Goal: Information Seeking & Learning: Learn about a topic

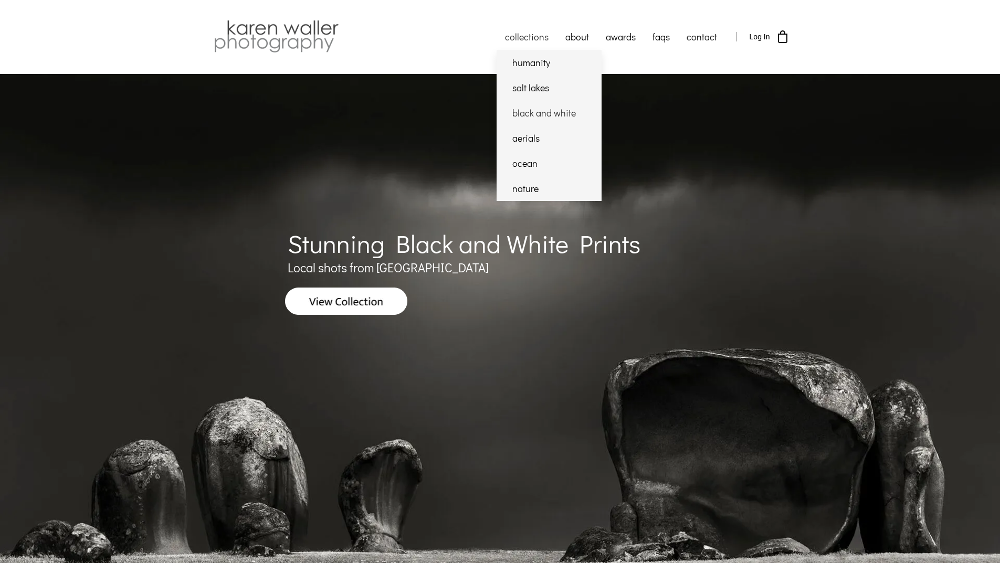
click at [524, 112] on link "black and white" at bounding box center [549, 112] width 105 height 25
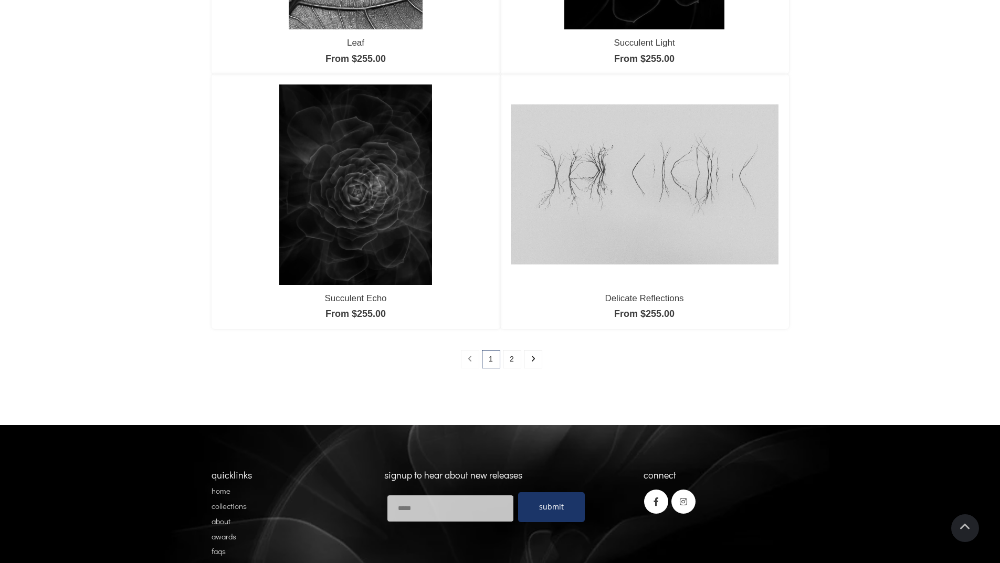
scroll to position [892, 0]
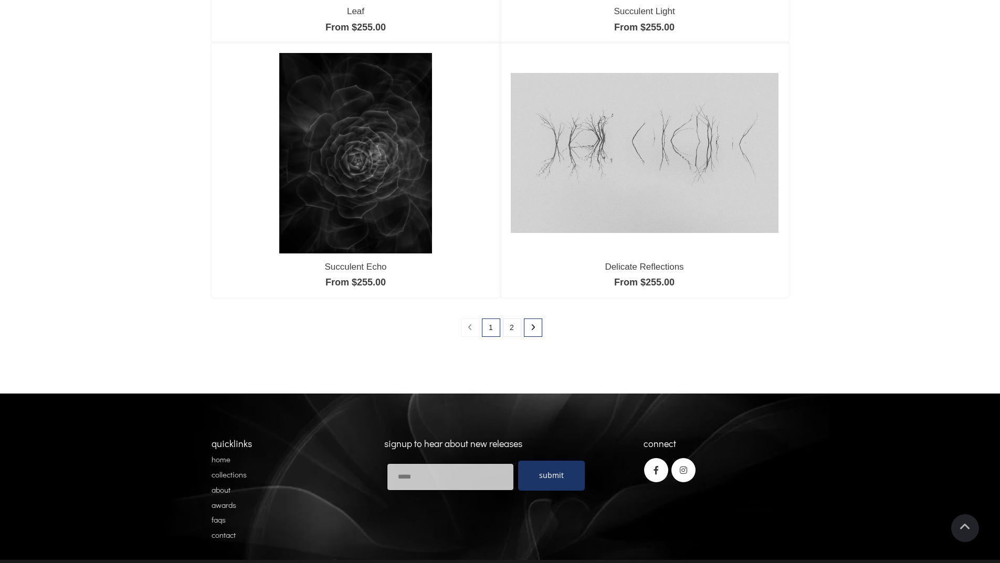
click at [532, 329] on icon at bounding box center [533, 327] width 5 height 7
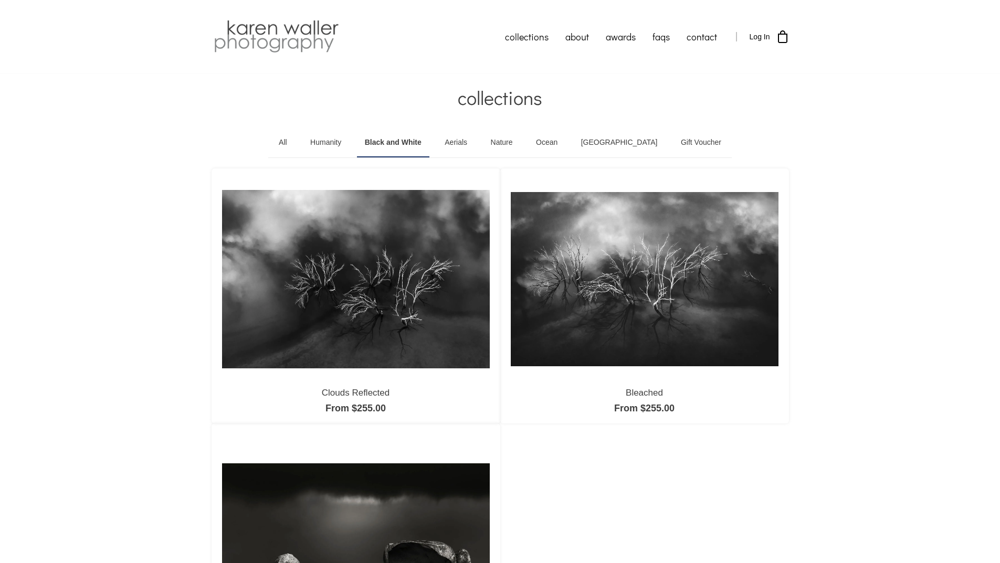
click at [475, 142] on link "Aerials" at bounding box center [456, 142] width 38 height 29
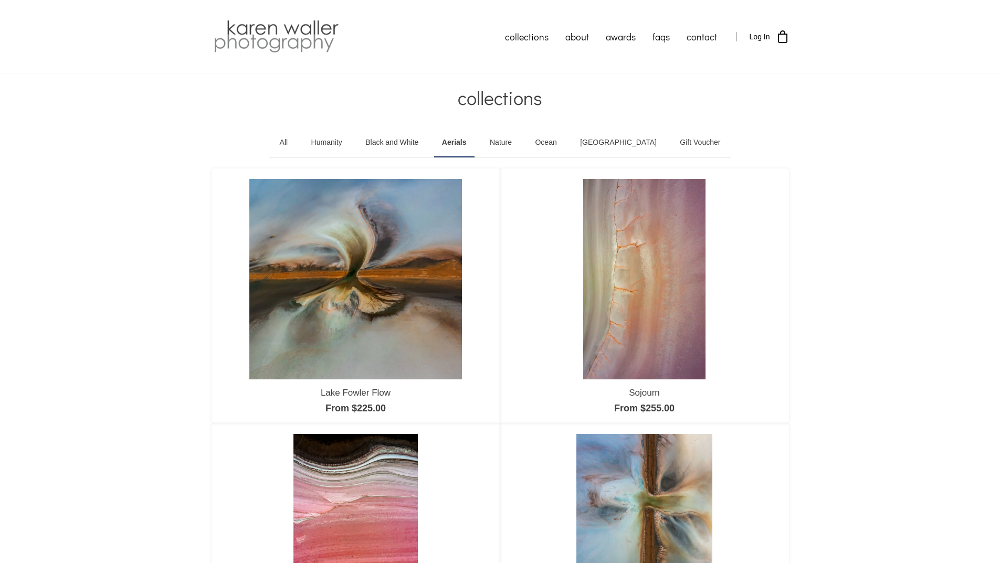
click at [520, 142] on link "Nature" at bounding box center [501, 142] width 38 height 29
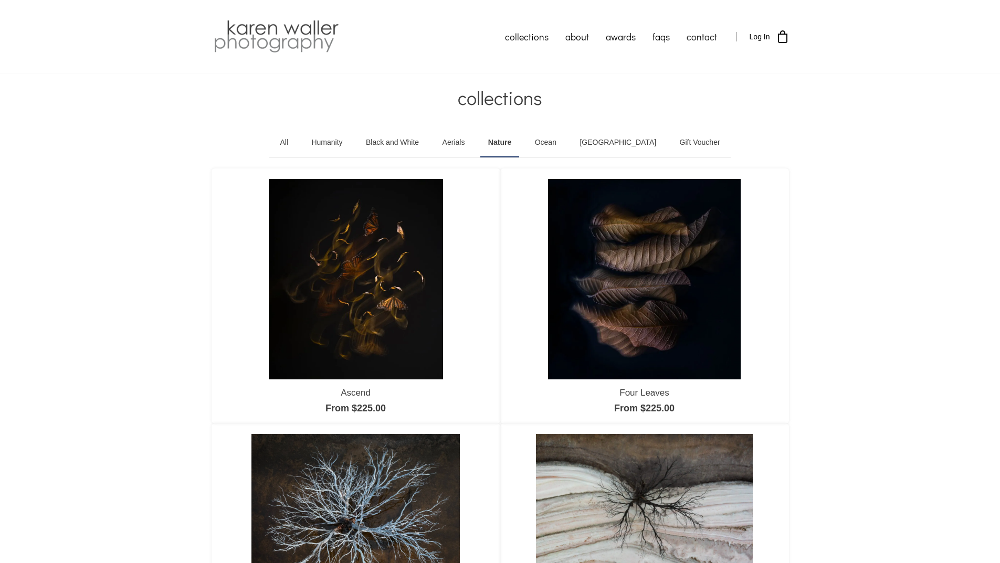
click at [564, 142] on link "Ocean" at bounding box center [545, 142] width 37 height 29
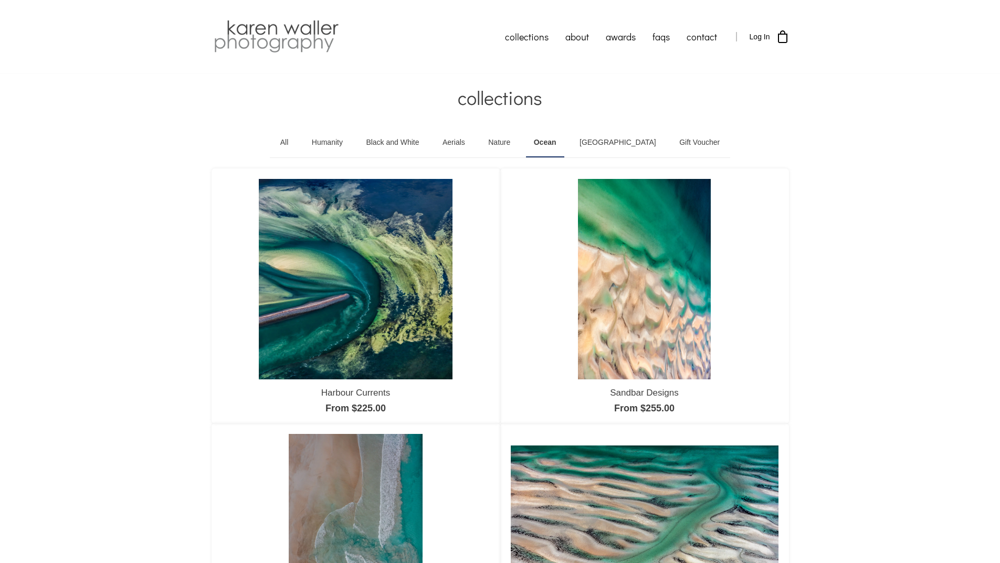
click at [616, 143] on link "[GEOGRAPHIC_DATA]" at bounding box center [618, 142] width 92 height 29
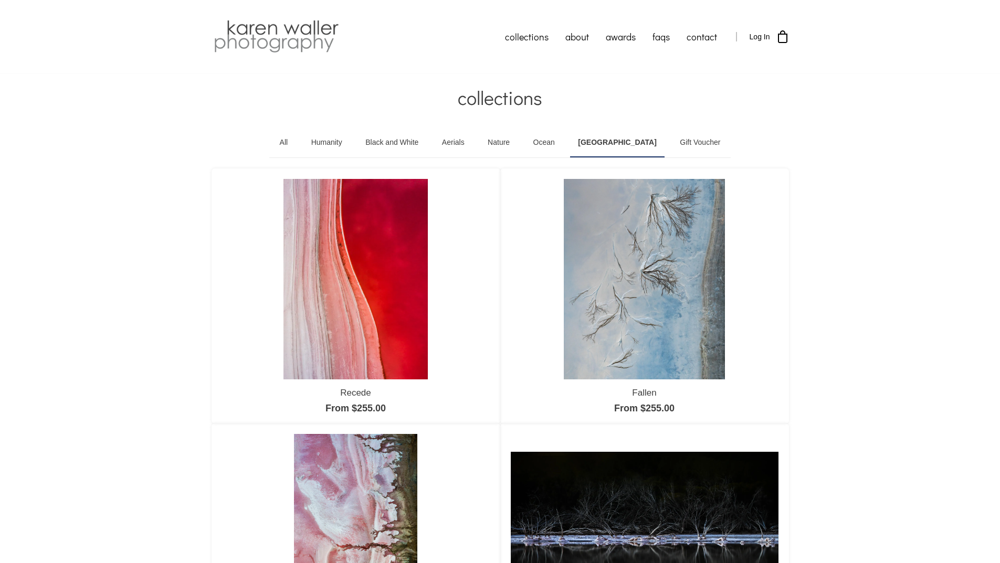
click at [350, 141] on link "Humanity" at bounding box center [326, 142] width 47 height 29
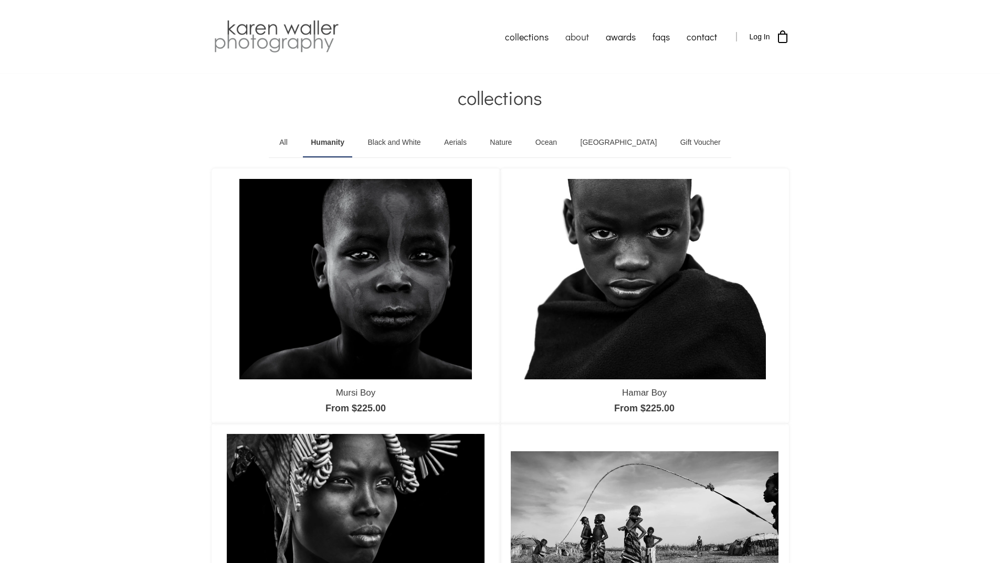
click at [576, 36] on link "about" at bounding box center [577, 37] width 40 height 26
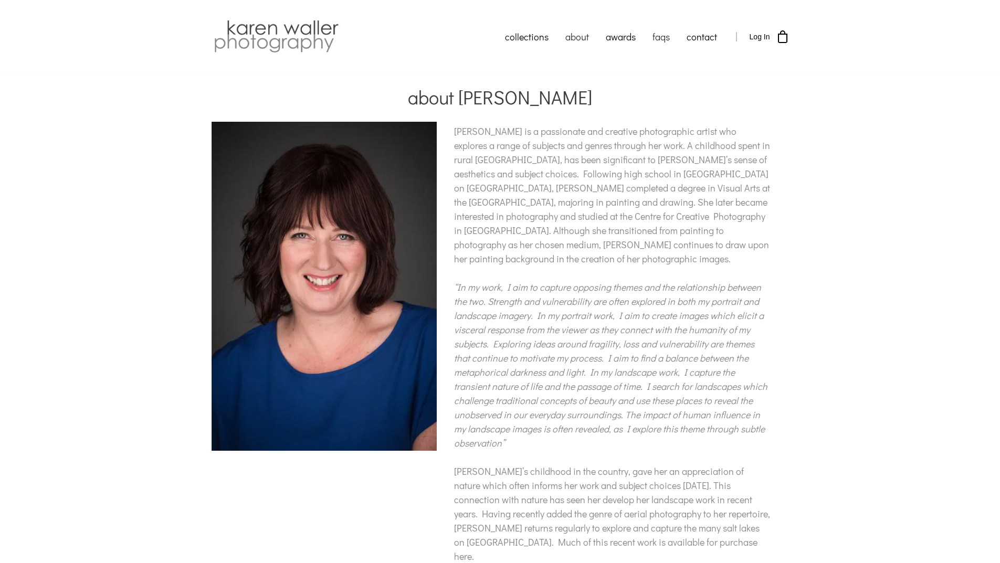
click at [661, 37] on link "faqs" at bounding box center [661, 37] width 34 height 26
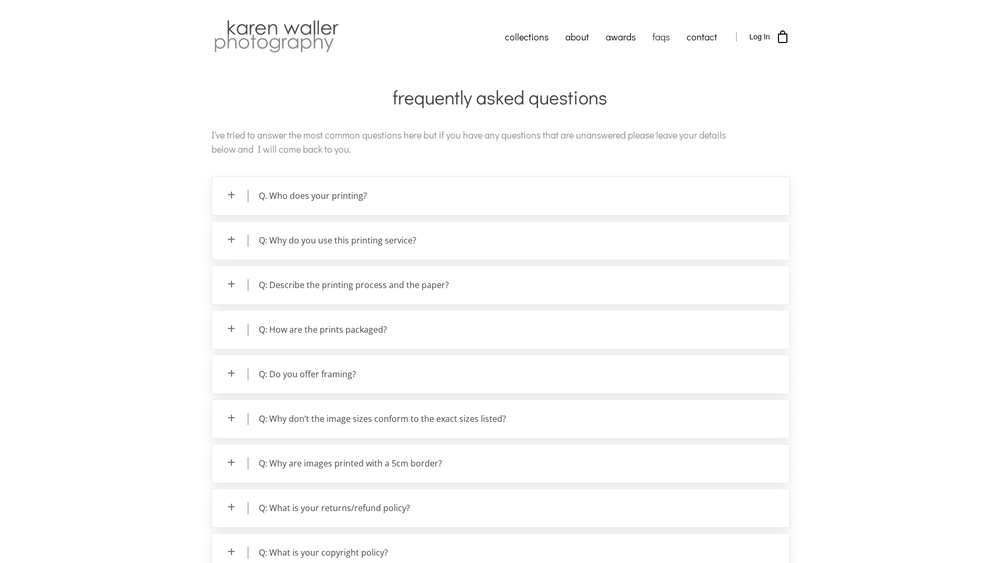
click at [232, 193] on p "Q. Who does your printing?" at bounding box center [500, 196] width 577 height 38
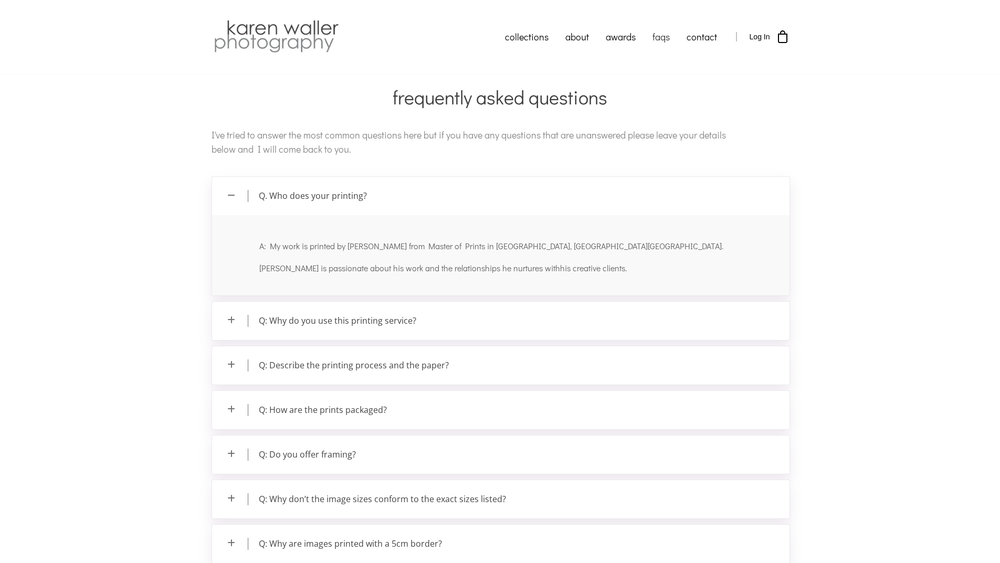
click at [231, 320] on p "Q: Why do you use this printing service?" at bounding box center [500, 321] width 577 height 38
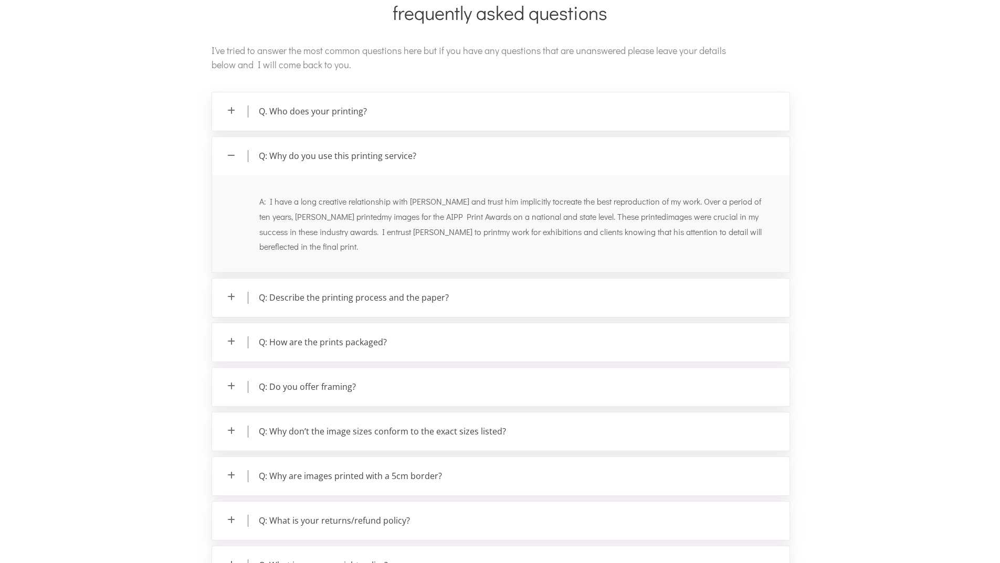
scroll to position [105, 0]
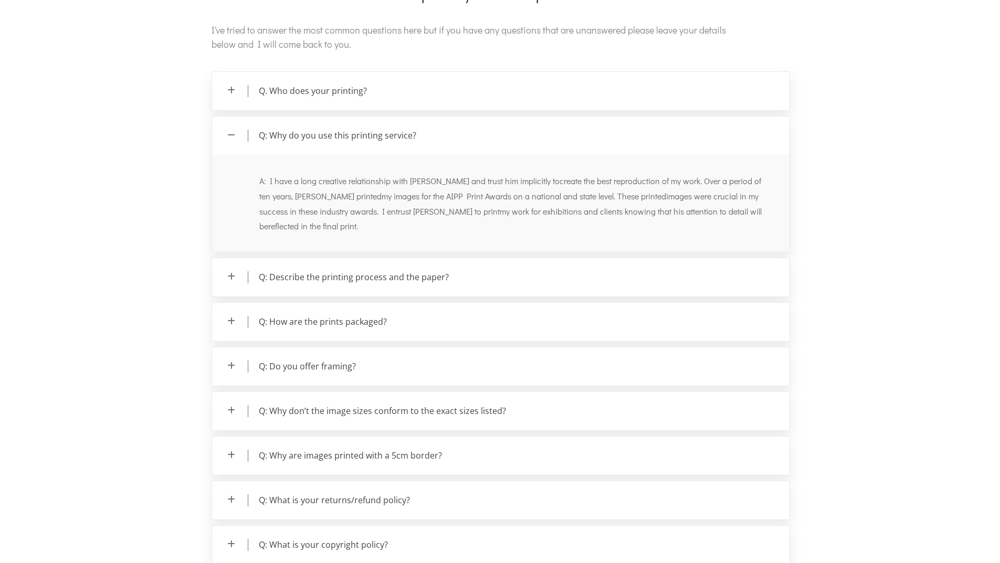
click at [229, 276] on p "Q: Describe the printing process and the paper?" at bounding box center [500, 277] width 577 height 38
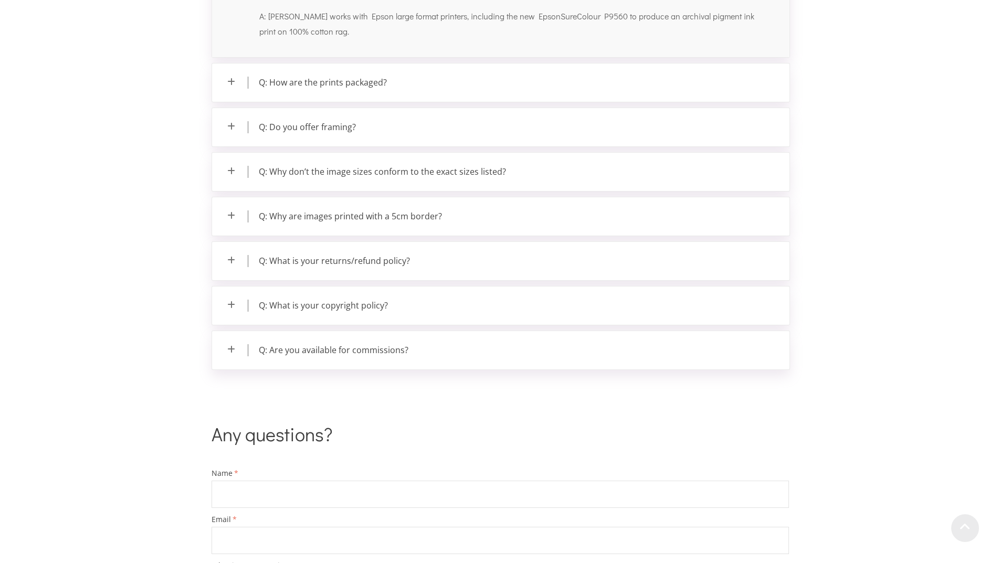
scroll to position [315, 0]
click at [232, 348] on p "Q: Are you available for commissions?" at bounding box center [500, 350] width 577 height 38
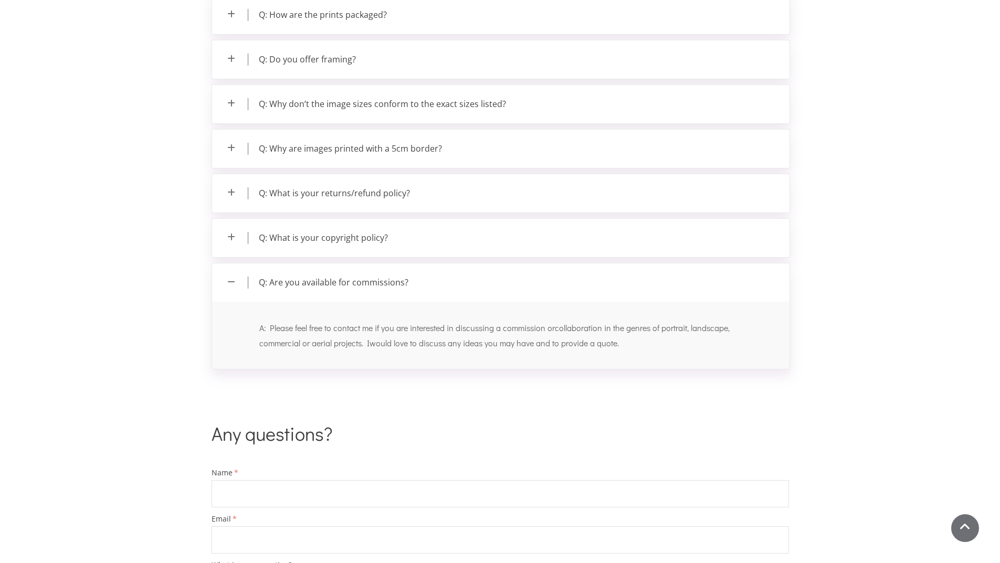
click at [233, 278] on p "Q: Are you available for commissions?" at bounding box center [500, 282] width 577 height 38
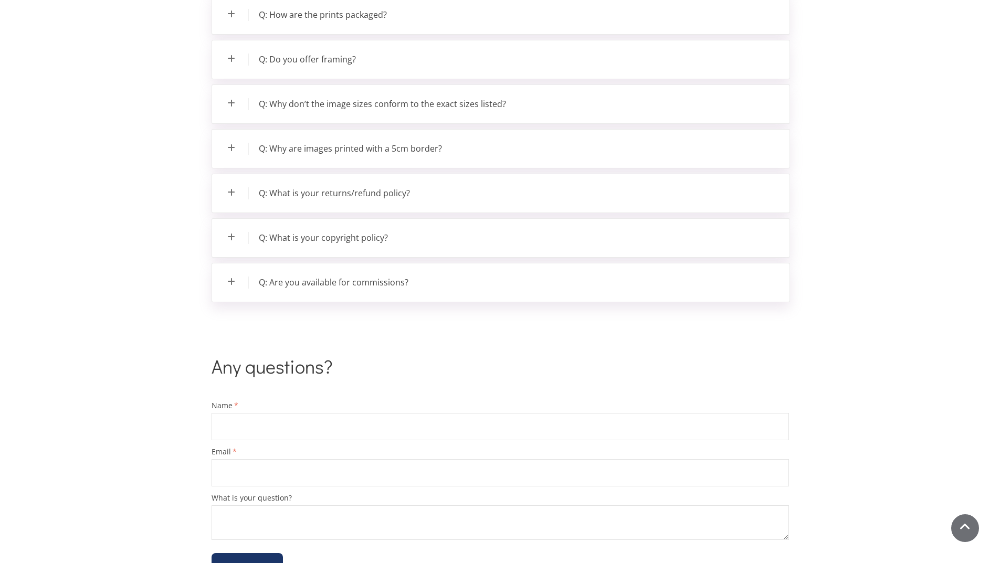
click at [230, 144] on p "Q: Why are images printed with a 5cm border?" at bounding box center [500, 149] width 577 height 38
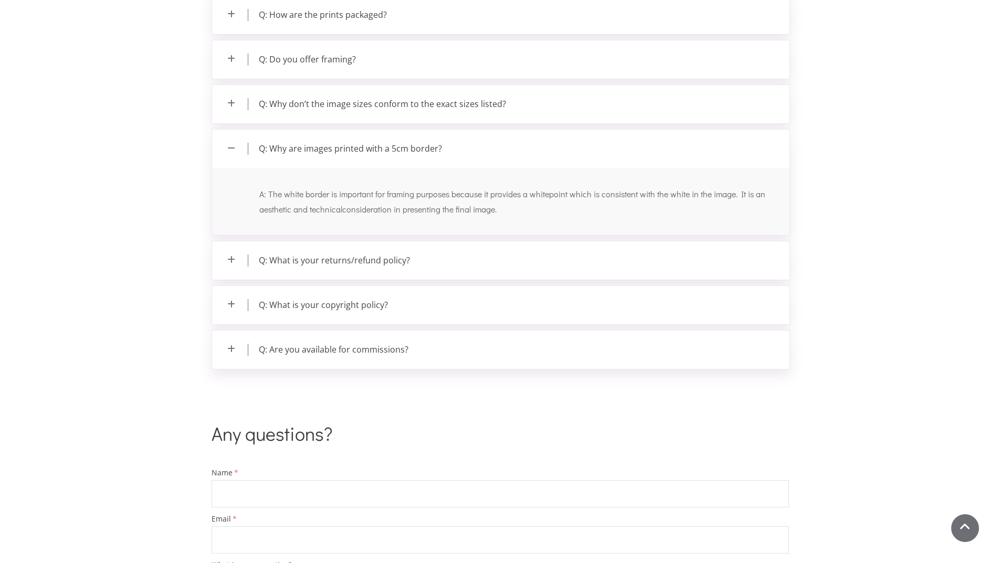
click at [230, 144] on p "Q: Why are images printed with a 5cm border?" at bounding box center [500, 149] width 577 height 38
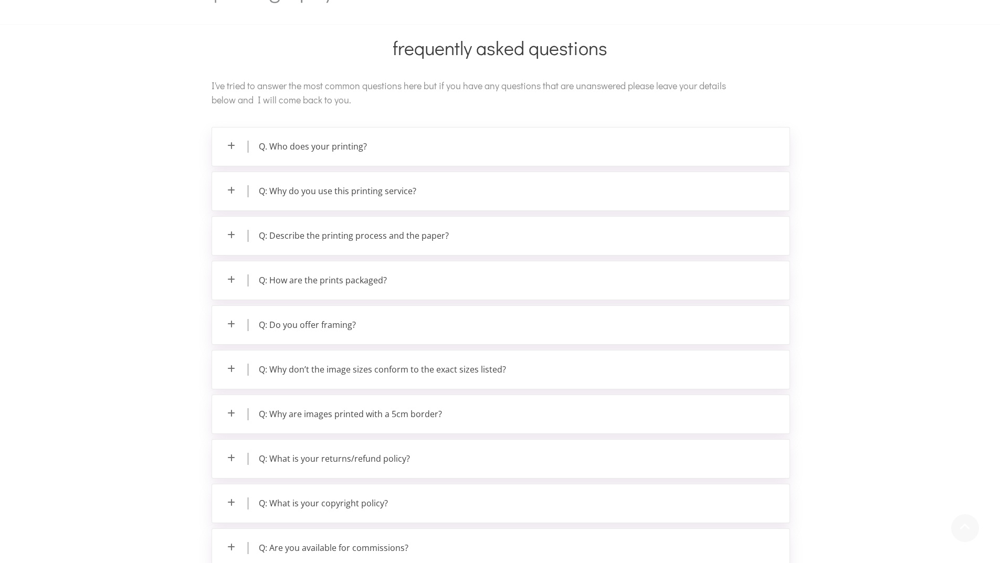
scroll to position [0, 0]
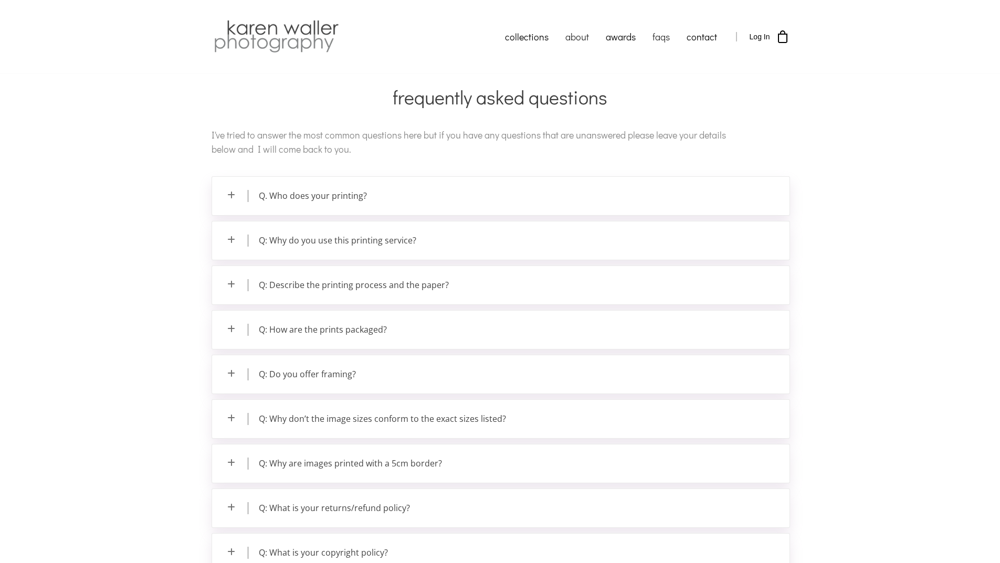
click at [583, 37] on link "about" at bounding box center [577, 37] width 40 height 26
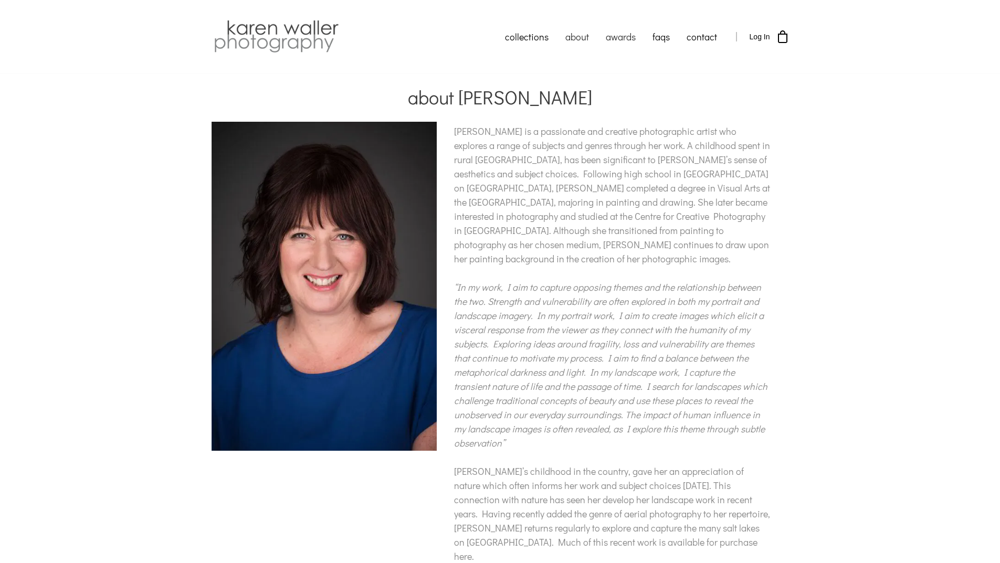
click at [618, 35] on link "awards" at bounding box center [620, 37] width 47 height 26
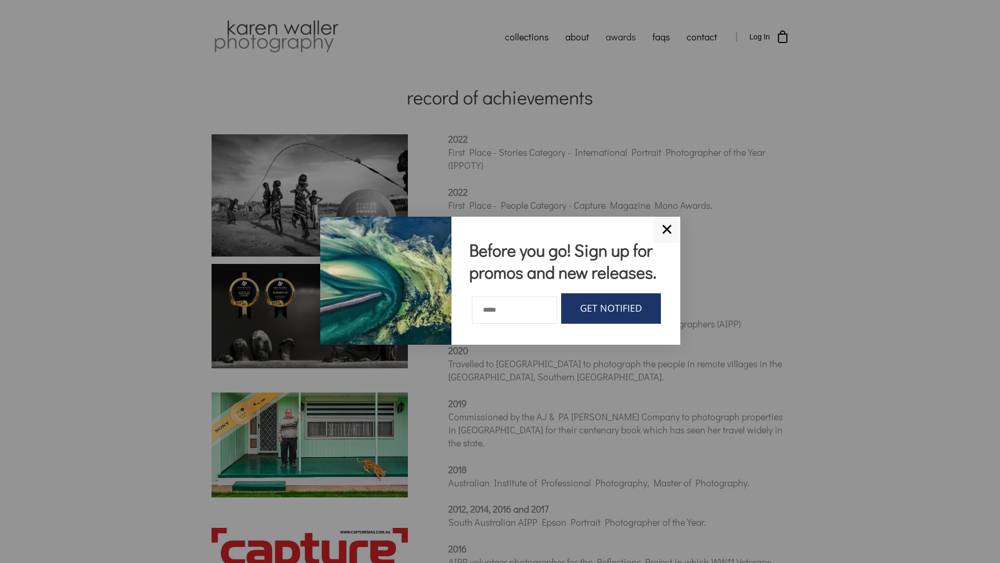
click at [664, 230] on link "✕" at bounding box center [666, 230] width 27 height 26
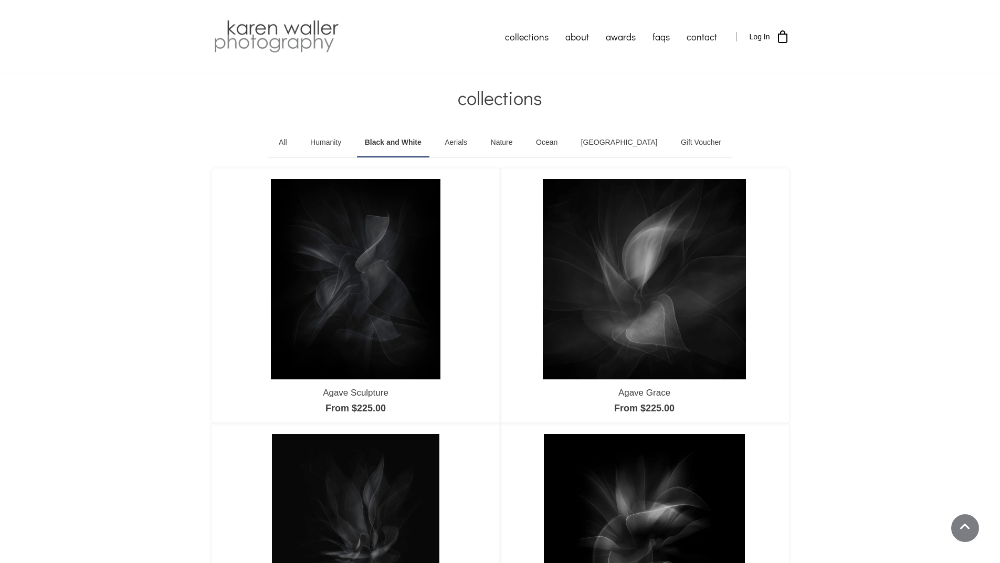
scroll to position [892, 0]
